Goal: Communication & Community: Answer question/provide support

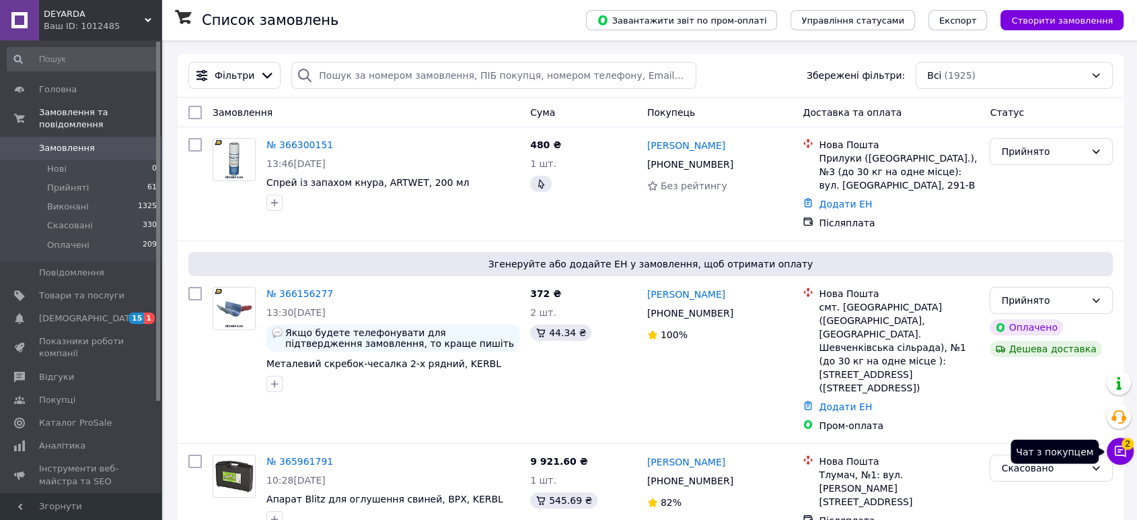
click at [1121, 458] on button "Чат з покупцем 2" at bounding box center [1120, 450] width 27 height 27
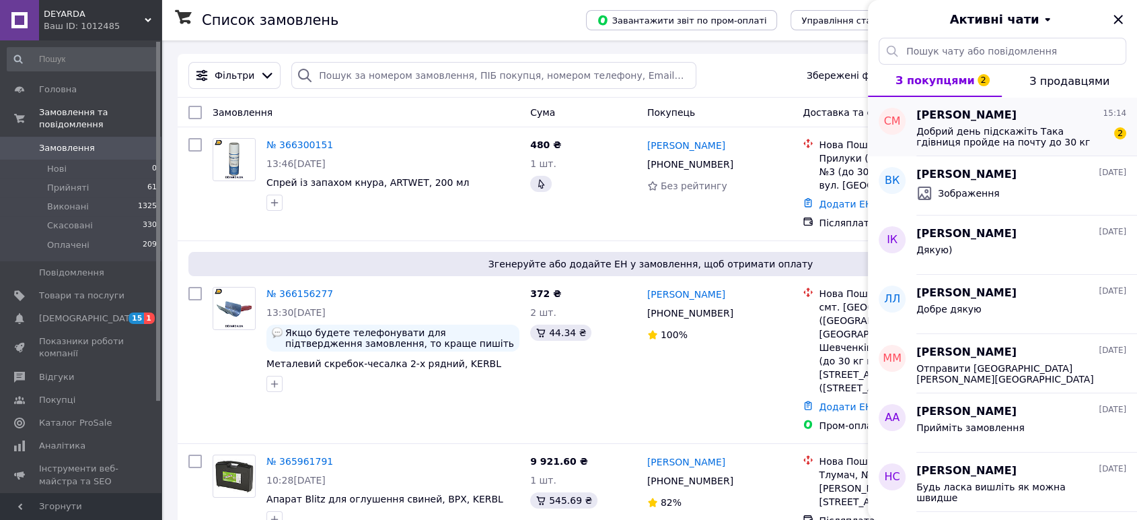
click at [1041, 153] on div "Сергей Медведев 15:14 Добрий день підскажіть Така гдівниця пройде на почту до 3…" at bounding box center [1027, 126] width 221 height 59
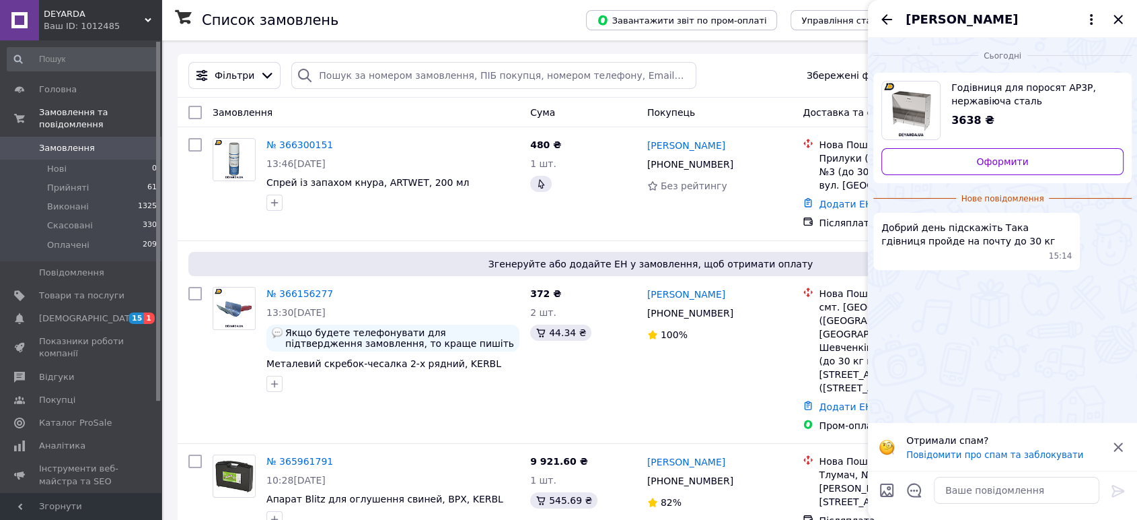
click at [1121, 447] on icon at bounding box center [1119, 447] width 16 height 16
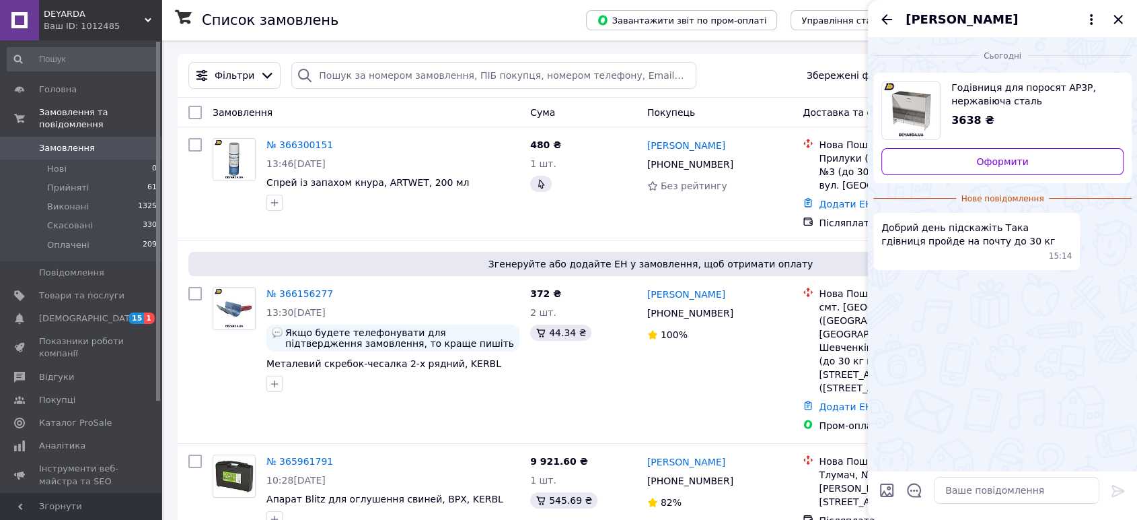
click at [952, 93] on span "Годівниця для поросят AP3P, нержавіюча сталь" at bounding box center [1033, 94] width 162 height 27
click at [1085, 18] on icon at bounding box center [1092, 19] width 16 height 16
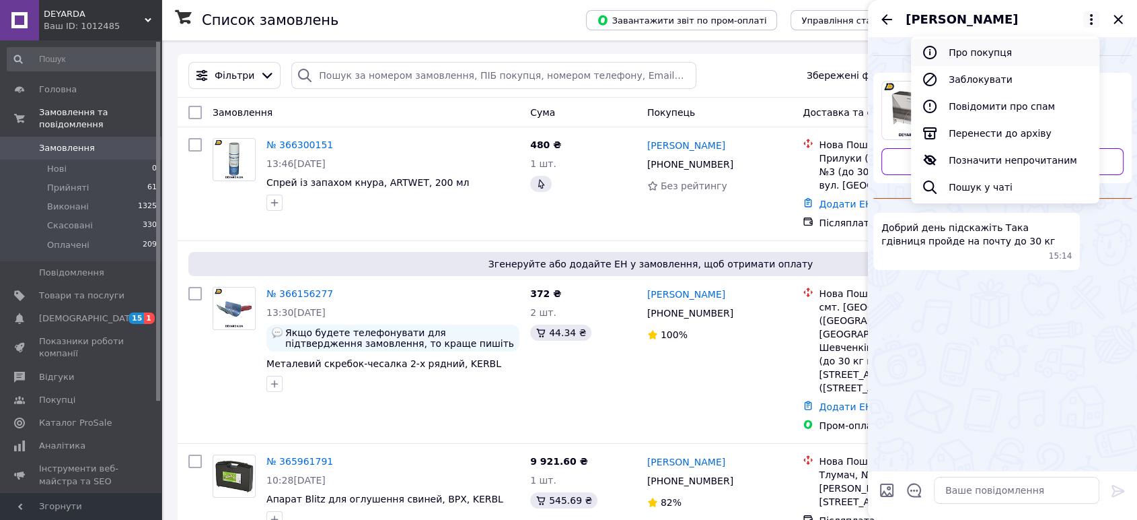
click at [1037, 42] on button "Про покупця" at bounding box center [1005, 52] width 188 height 27
